Goal: Task Accomplishment & Management: Manage account settings

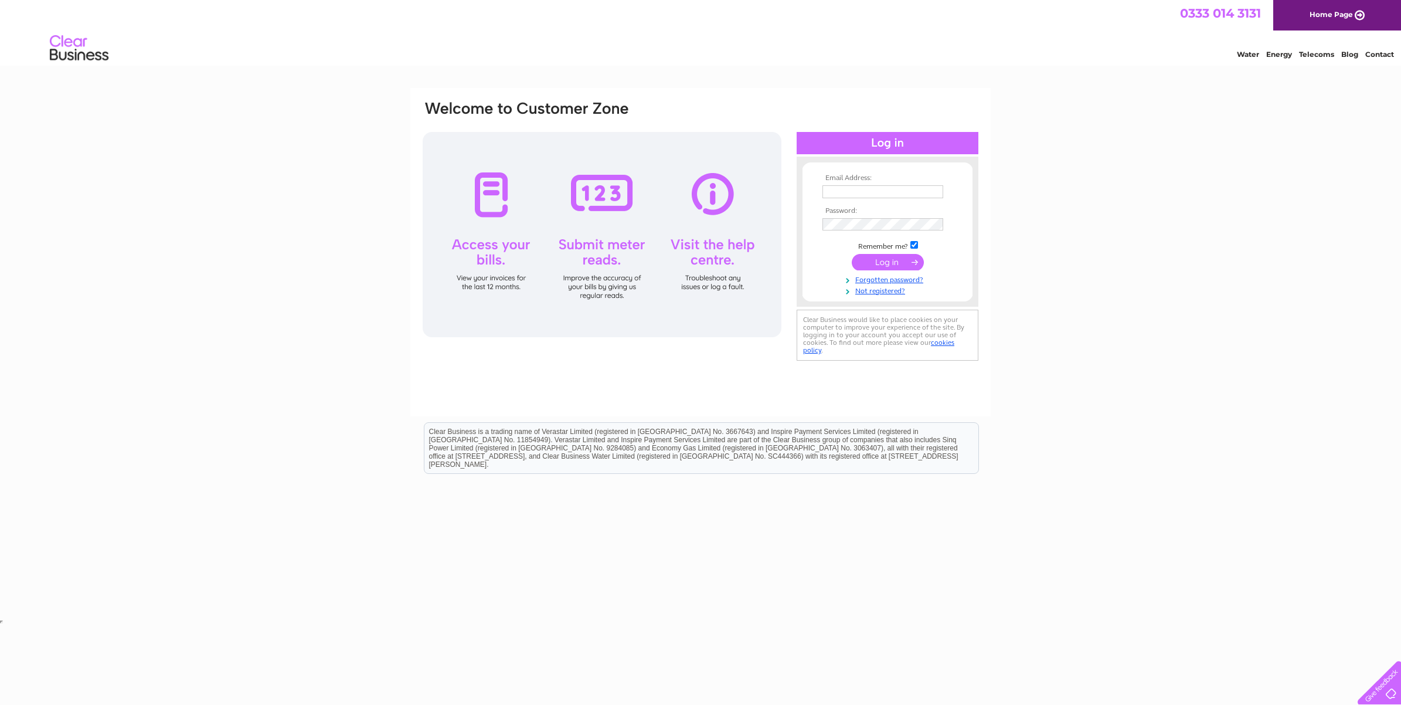
drag, startPoint x: 827, startPoint y: 183, endPoint x: 824, endPoint y: 189, distance: 6.8
click at [824, 188] on td at bounding box center [887, 191] width 136 height 19
click at [822, 191] on input "text" at bounding box center [883, 192] width 122 height 14
type input "george@calmacdev.co.uk"
click at [900, 264] on input "submit" at bounding box center [888, 262] width 72 height 16
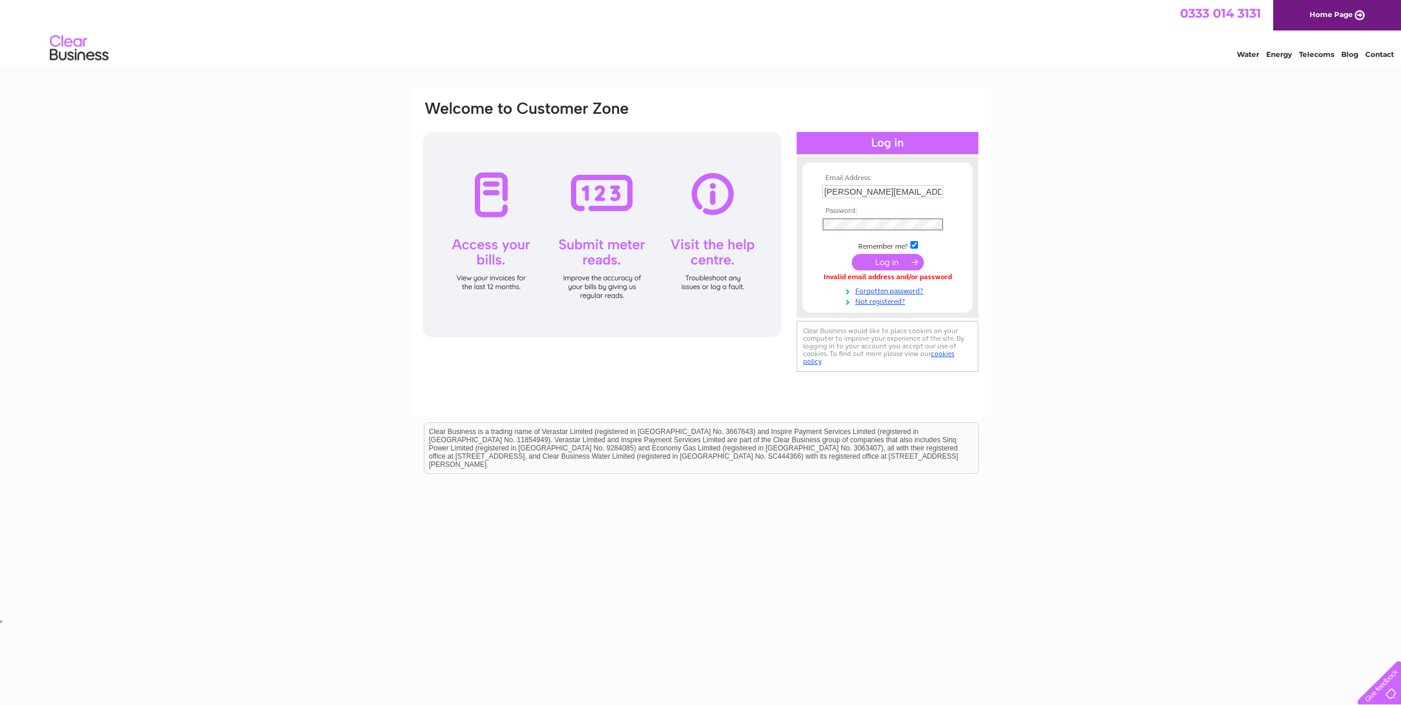
click at [869, 260] on input "submit" at bounding box center [888, 262] width 72 height 16
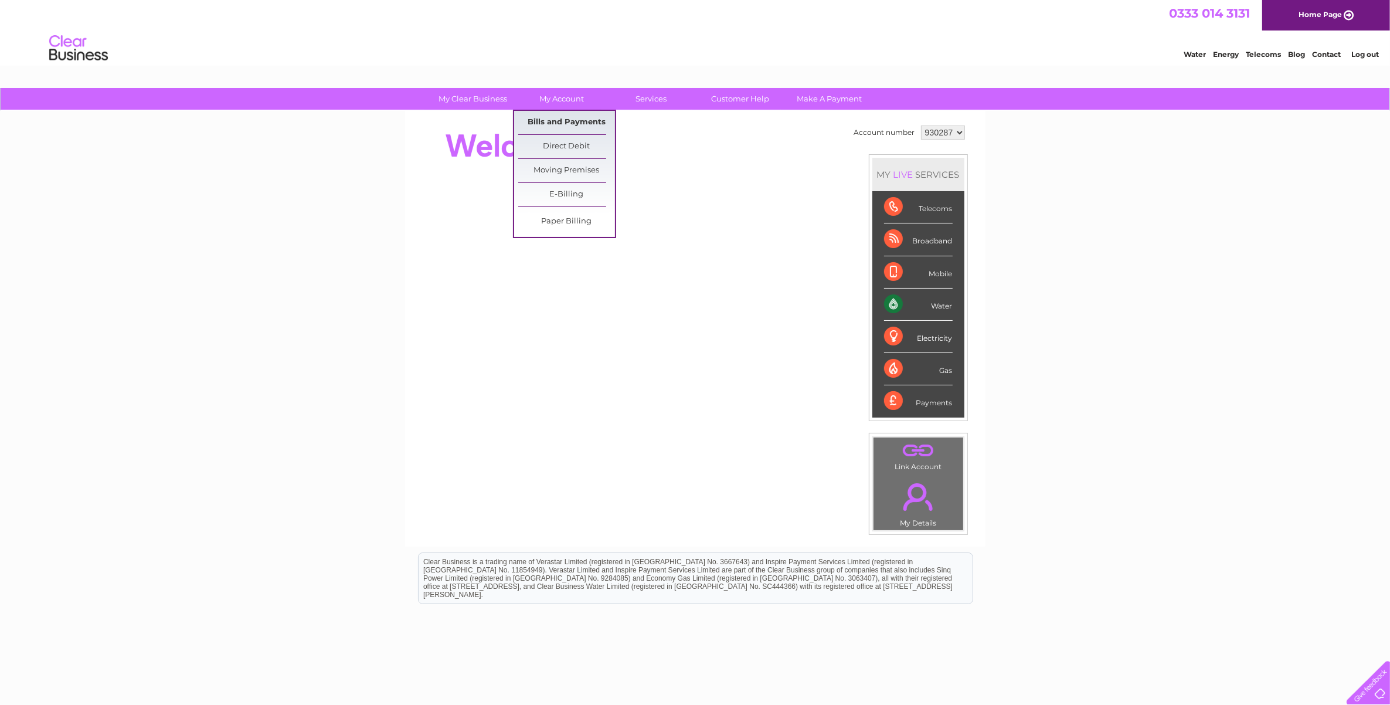
click at [562, 115] on link "Bills and Payments" at bounding box center [566, 122] width 97 height 23
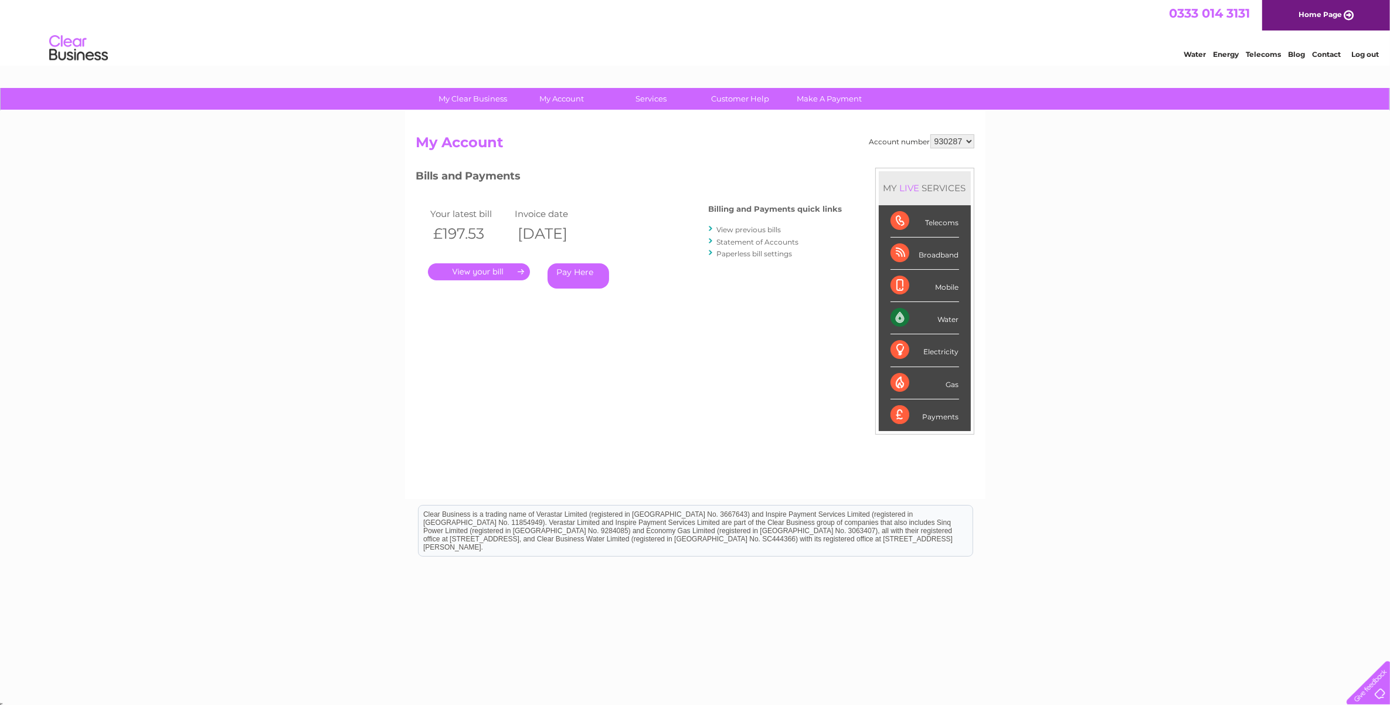
click at [745, 226] on link "View previous bills" at bounding box center [749, 229] width 64 height 9
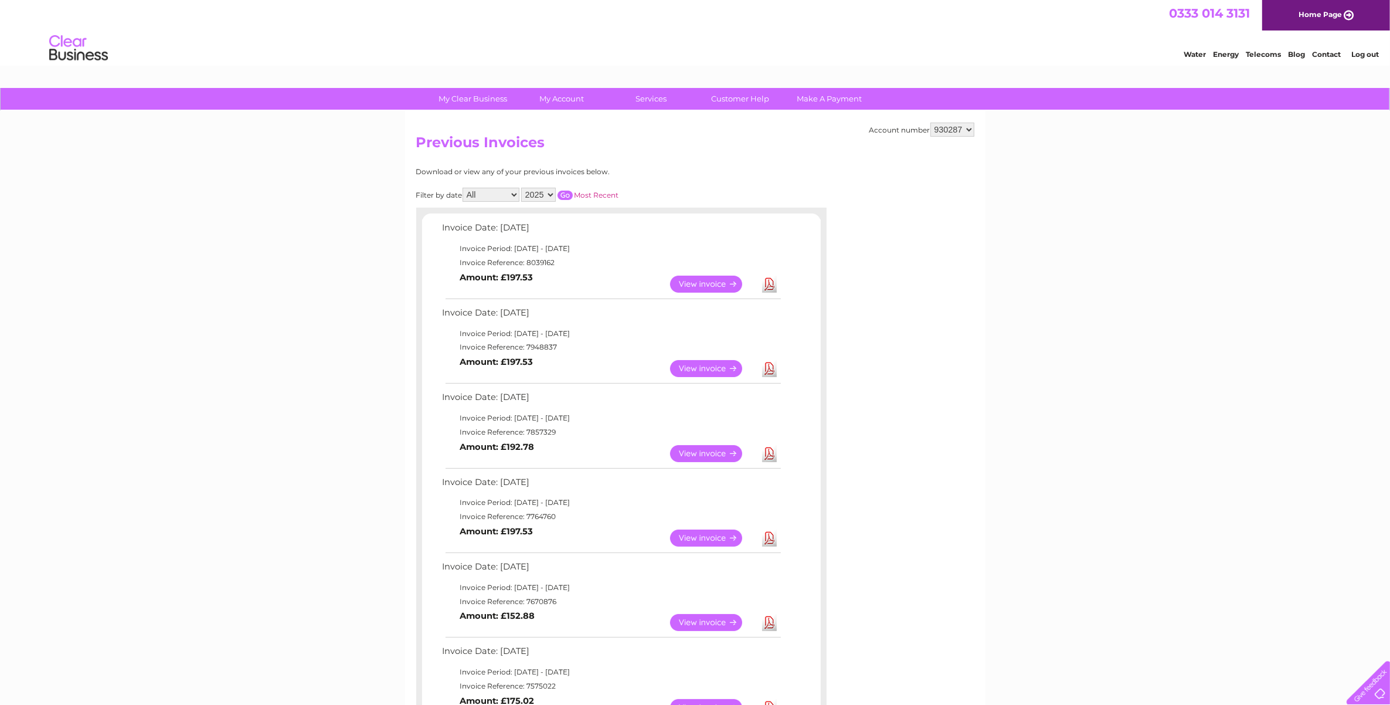
click at [708, 278] on link "View" at bounding box center [713, 283] width 86 height 17
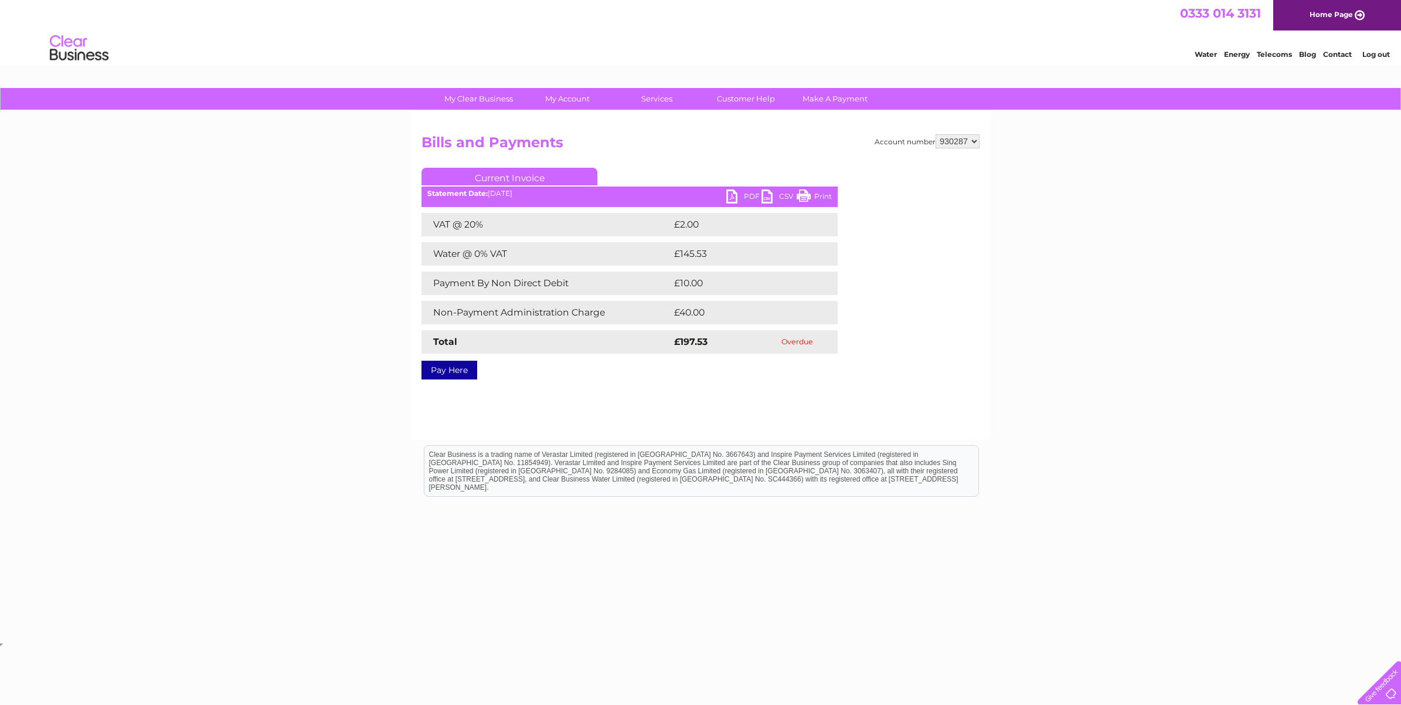
click at [731, 193] on link "PDF" at bounding box center [743, 197] width 35 height 17
